Goal: Task Accomplishment & Management: Complete application form

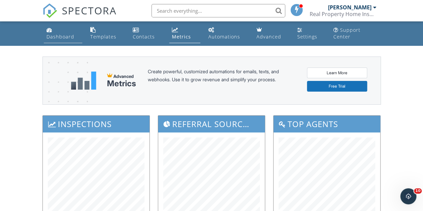
click at [48, 42] on link "Dashboard" at bounding box center [63, 33] width 39 height 19
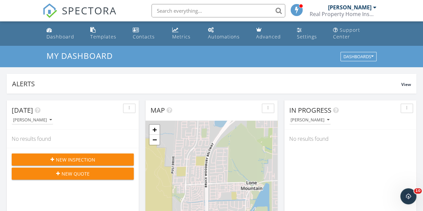
click at [58, 159] on span "New Inspection" at bounding box center [75, 159] width 39 height 7
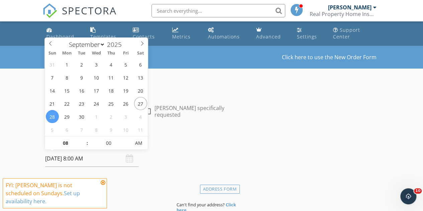
click at [58, 159] on input "[DATE] 8:00 AM" at bounding box center [91, 158] width 93 height 16
type input "09/30/2025 8:00 AM"
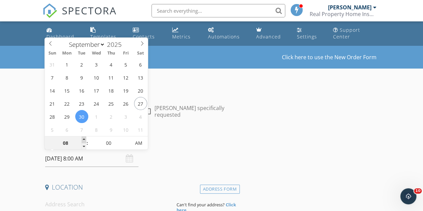
type input "09"
type input "09/30/2025 9:00 AM"
click at [83, 139] on span at bounding box center [84, 139] width 5 height 7
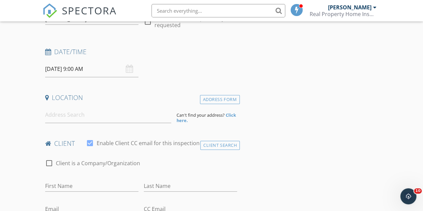
scroll to position [95, 0]
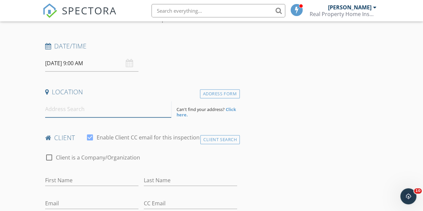
click at [63, 106] on input at bounding box center [108, 109] width 126 height 16
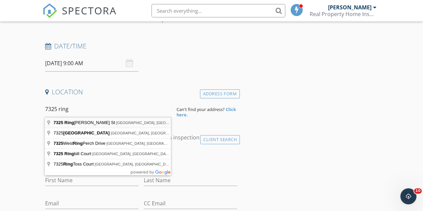
type input "7325 Ringquist St, Las Vegas, NV, USA"
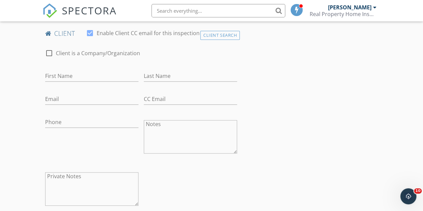
scroll to position [337, 0]
click at [82, 81] on input "First Name" at bounding box center [91, 75] width 93 height 11
type input "Alejandro"
type input "Parra"
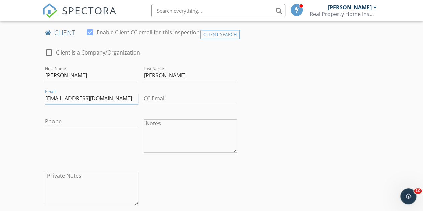
type input "alexparracar1@gmail.com"
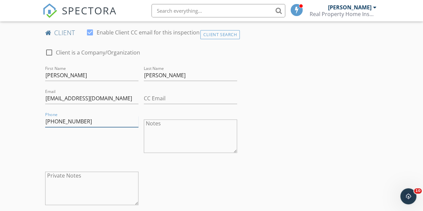
type input "702-540-8630"
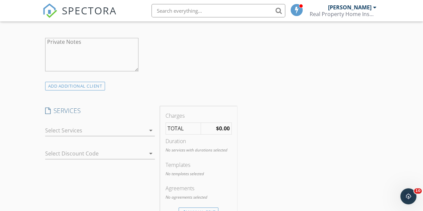
scroll to position [471, 0]
click at [53, 134] on div at bounding box center [95, 130] width 100 height 11
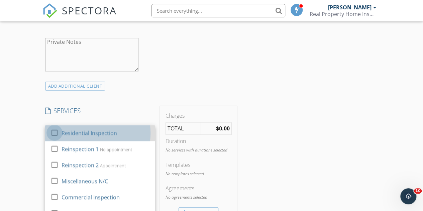
click at [51, 135] on div at bounding box center [54, 132] width 11 height 11
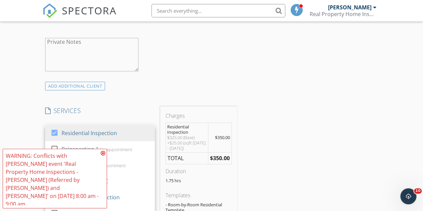
click at [106, 168] on div "WARNING: Conflicts with Michael Turner's event 'Real Property Home Inspections …" at bounding box center [55, 179] width 104 height 60
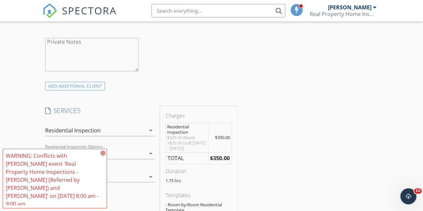
click at [145, 159] on div at bounding box center [95, 153] width 100 height 11
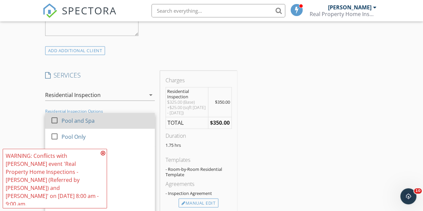
scroll to position [507, 0]
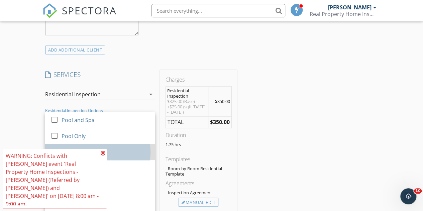
click at [62, 154] on div "Spa Only" at bounding box center [72, 152] width 22 height 8
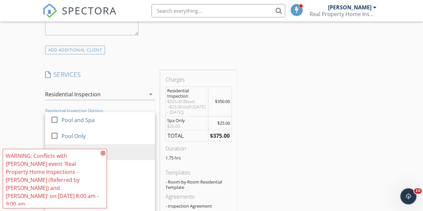
click at [102, 156] on icon at bounding box center [103, 152] width 5 height 5
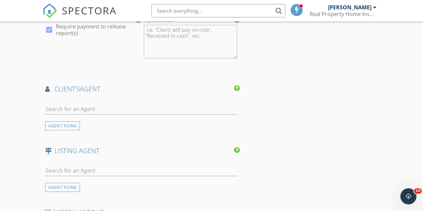
scroll to position [806, 0]
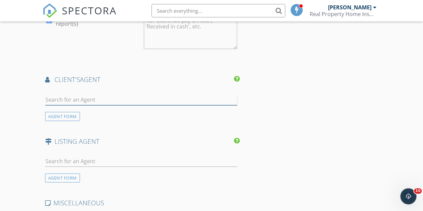
click at [86, 104] on input "text" at bounding box center [141, 99] width 192 height 11
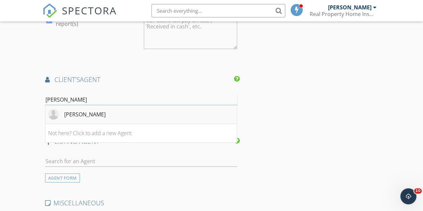
type input "kyle"
click at [85, 116] on div "[PERSON_NAME]" at bounding box center [84, 114] width 41 height 8
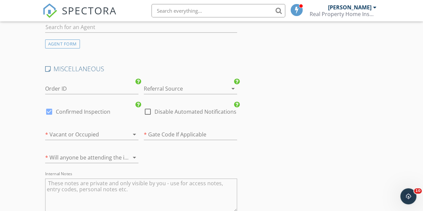
scroll to position [1093, 0]
click at [130, 137] on div "arrow_drop_down" at bounding box center [133, 133] width 9 height 8
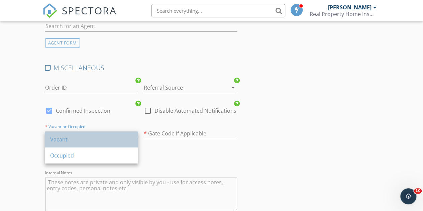
click at [105, 137] on div "Vacant" at bounding box center [91, 139] width 83 height 8
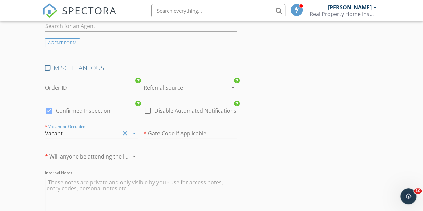
click at [86, 160] on div at bounding box center [82, 156] width 75 height 11
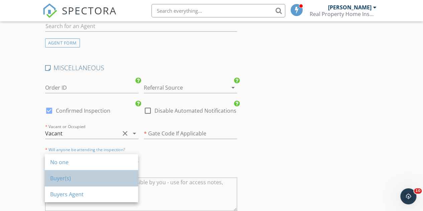
click at [59, 179] on div "Buyer(s)" at bounding box center [91, 178] width 83 height 8
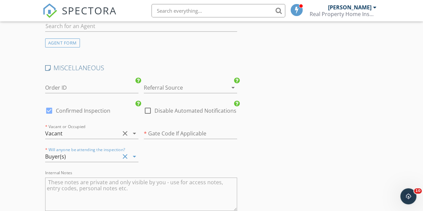
click at [181, 159] on div "MISCELLANEOUS Order ID Referral Source arrow_drop_down check_box Confirmed Insp…" at bounding box center [140, 142] width 197 height 157
click at [188, 139] on input "text" at bounding box center [190, 133] width 93 height 11
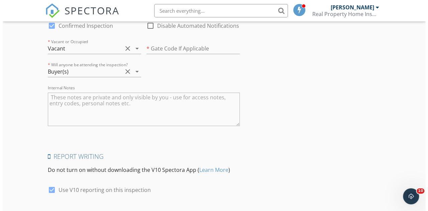
scroll to position [1227, 0]
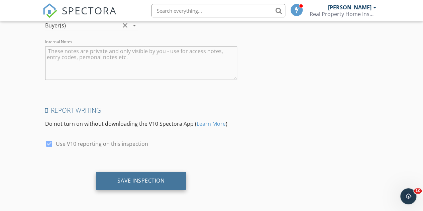
click at [169, 186] on div "Save Inspection" at bounding box center [141, 181] width 90 height 18
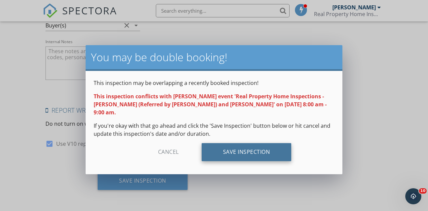
click at [255, 143] on div "Save Inspection" at bounding box center [247, 152] width 90 height 18
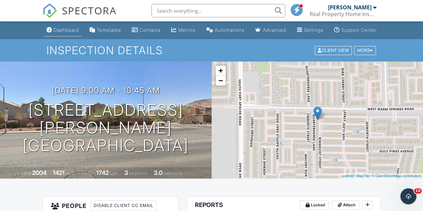
click at [54, 33] on div "Dashboard" at bounding box center [66, 30] width 25 height 6
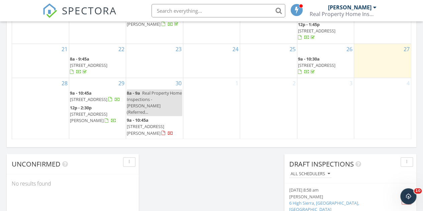
scroll to position [482, 0]
click at [151, 101] on span "Real Property Home Inspections - Mike (Referred..." at bounding box center [154, 101] width 55 height 25
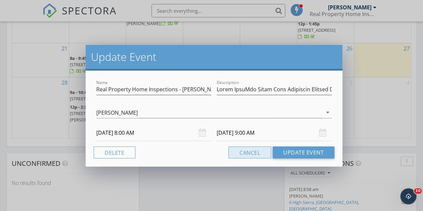
click at [243, 149] on button "Cancel" at bounding box center [249, 152] width 43 height 12
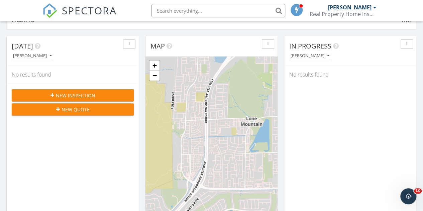
scroll to position [0, 0]
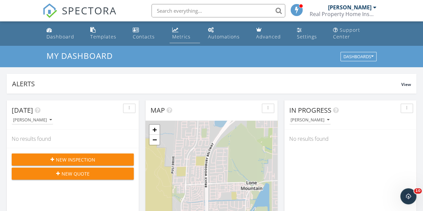
click at [183, 33] on div "Metrics" at bounding box center [181, 36] width 18 height 6
